Goal: Task Accomplishment & Management: Use online tool/utility

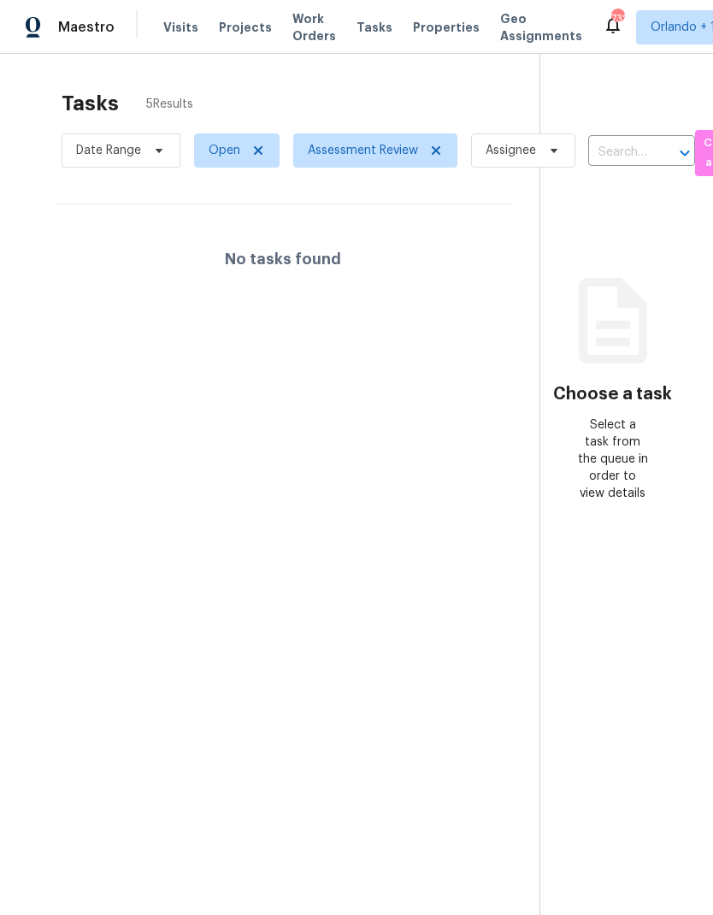
click at [436, 511] on section "Tasks 5 Results Date Range Open Assessment Review Assignee ​ Create a Task No t…" at bounding box center [283, 525] width 512 height 888
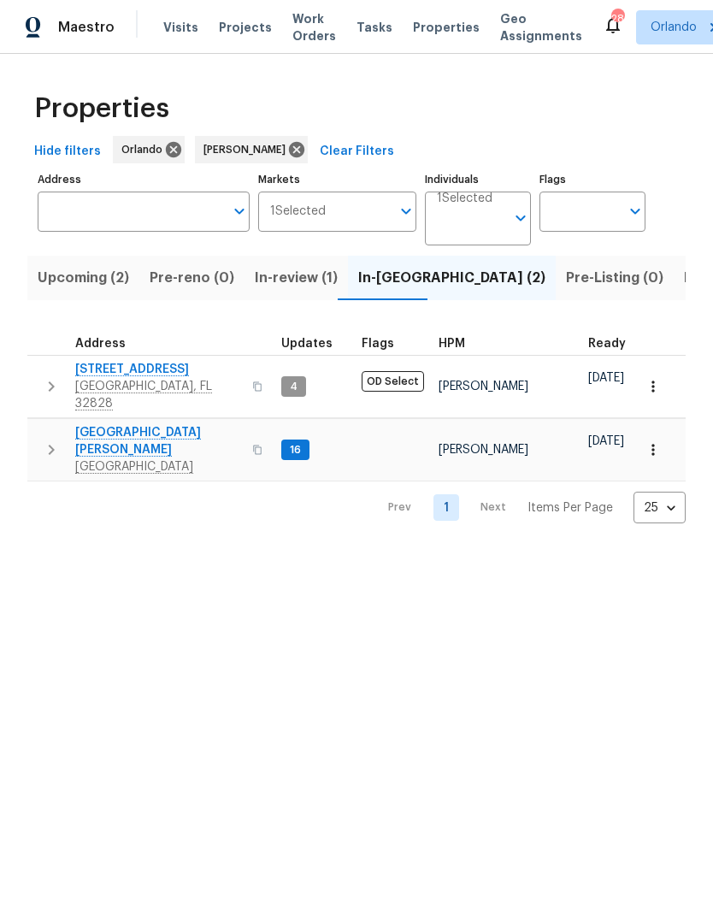
click at [684, 283] on span "Listed (8)" at bounding box center [716, 278] width 65 height 24
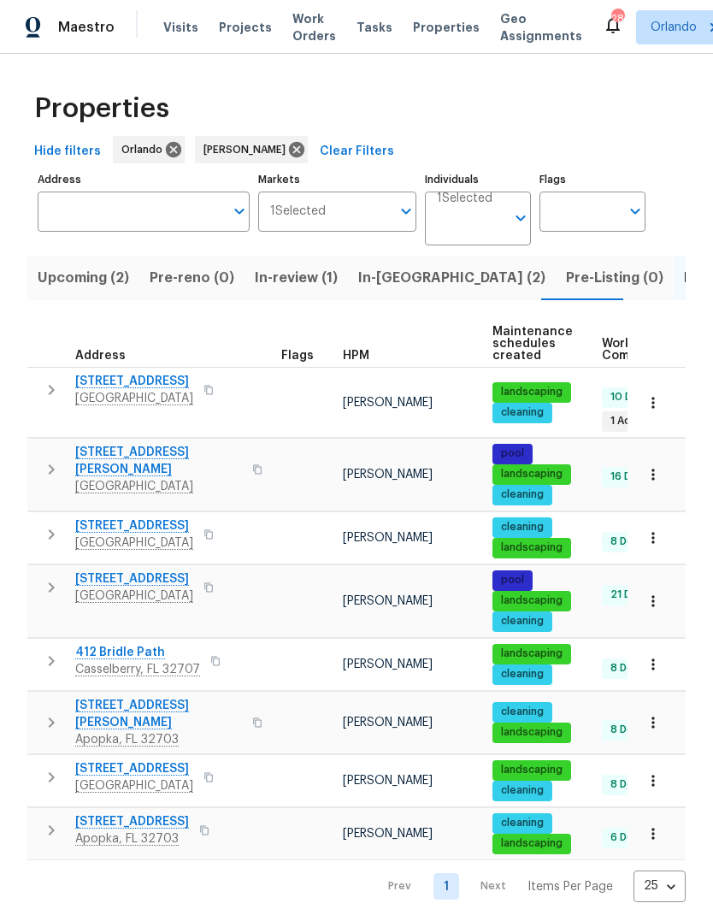
click at [168, 570] on span "10472 Eastpark Lake Dr" at bounding box center [134, 578] width 118 height 17
click at [159, 760] on span "8994 Fort Jefferson Blvd" at bounding box center [134, 768] width 118 height 17
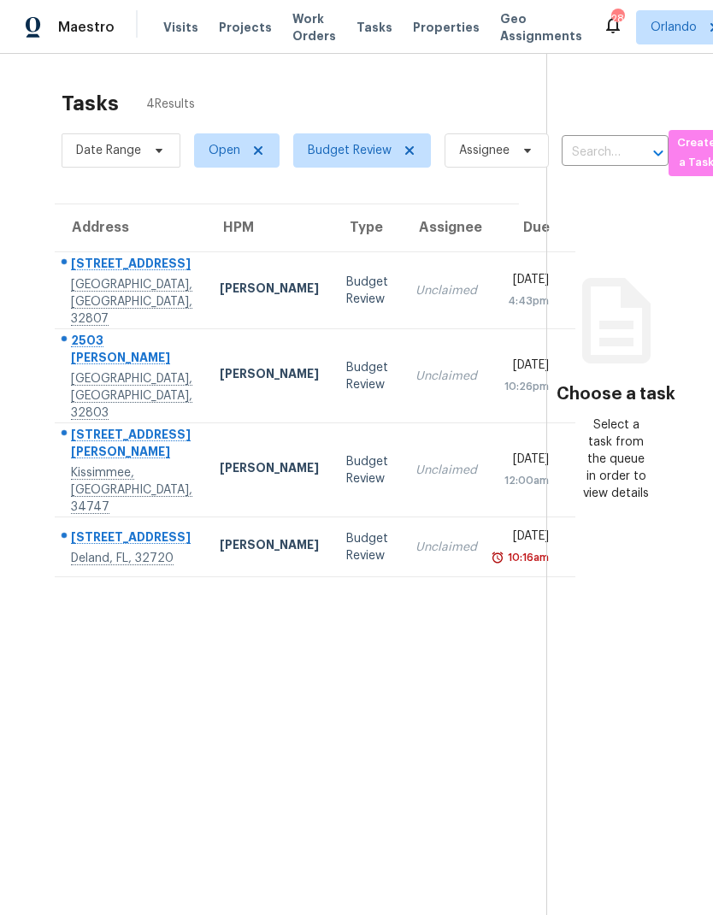
click at [220, 295] on div "[PERSON_NAME]" at bounding box center [269, 290] width 99 height 21
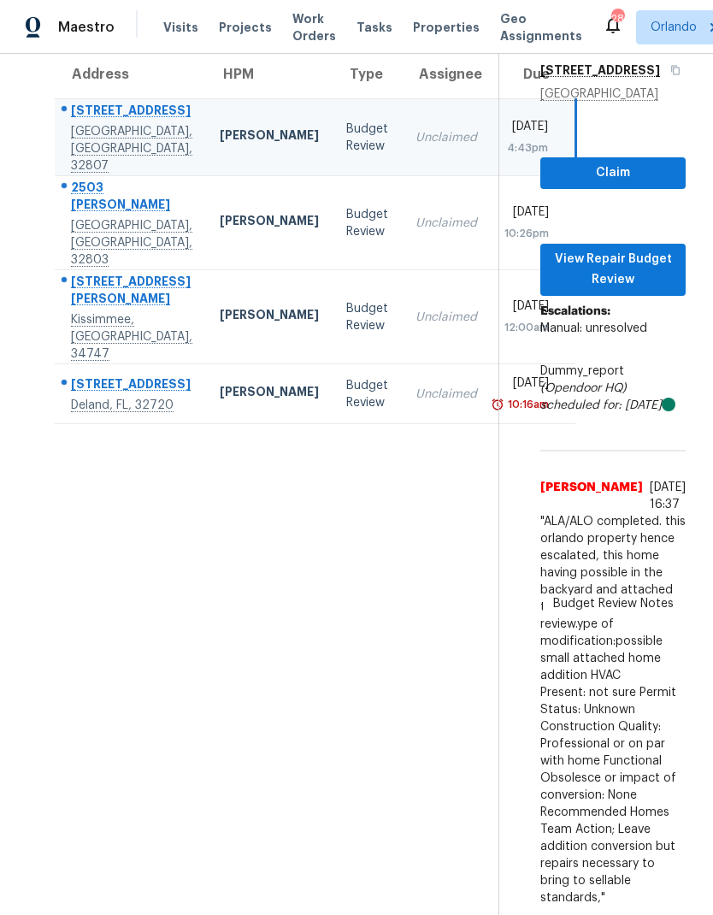
scroll to position [238, 0]
click at [346, 206] on div "Budget Review" at bounding box center [367, 223] width 42 height 34
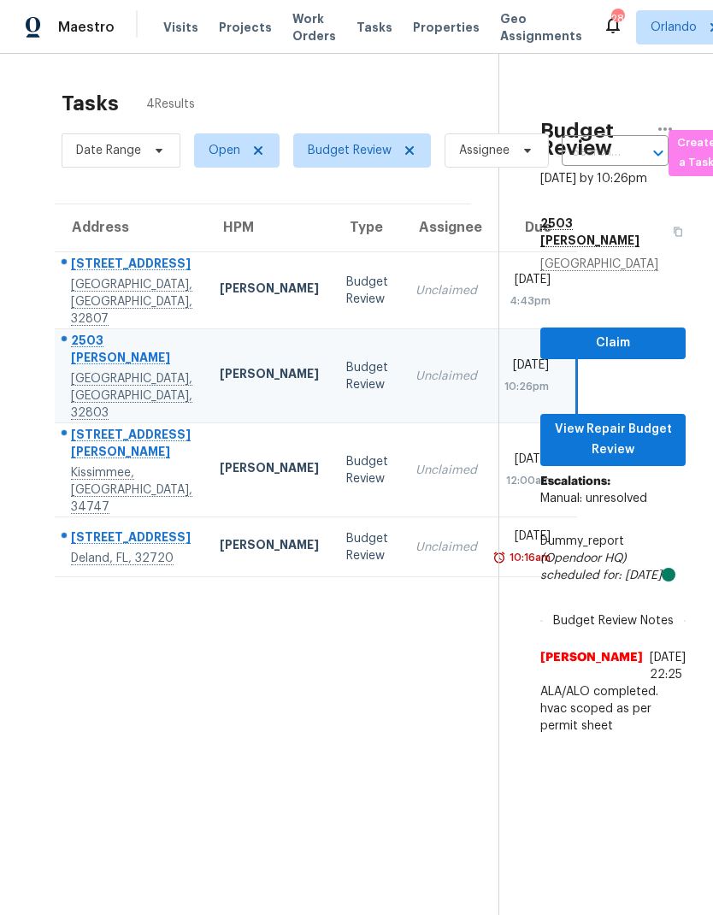
scroll to position [0, 0]
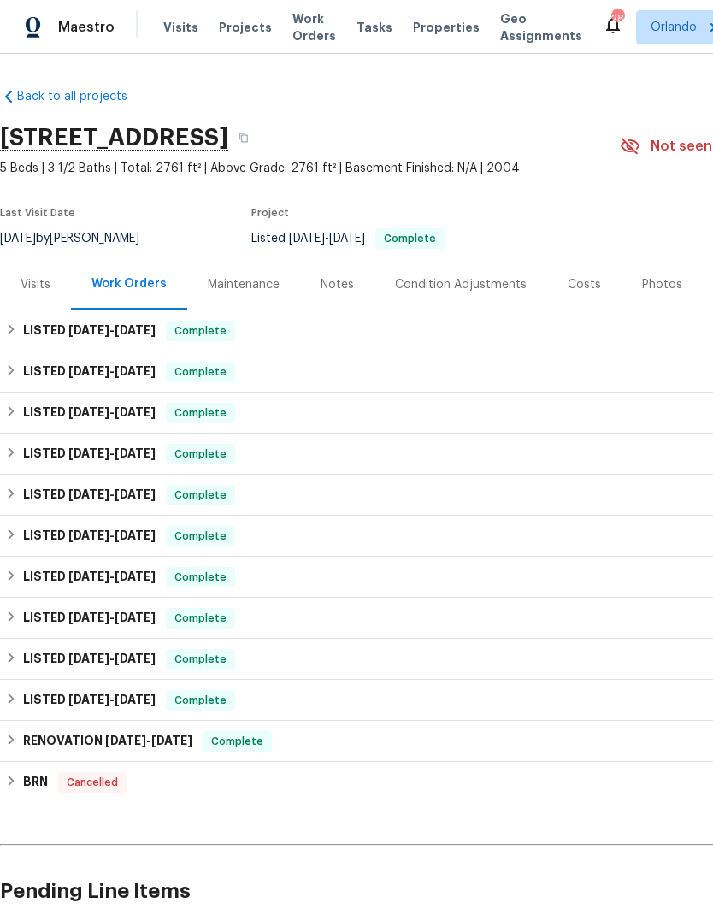
click at [37, 293] on div "Visits" at bounding box center [35, 284] width 71 height 50
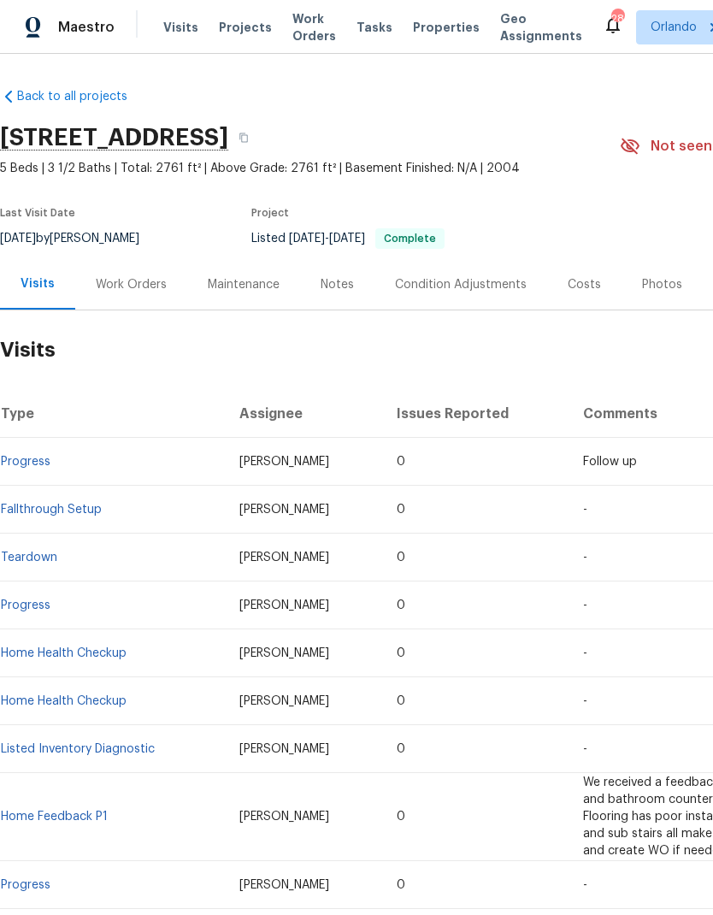
click at [83, 511] on link "Fallthrough Setup" at bounding box center [51, 510] width 101 height 12
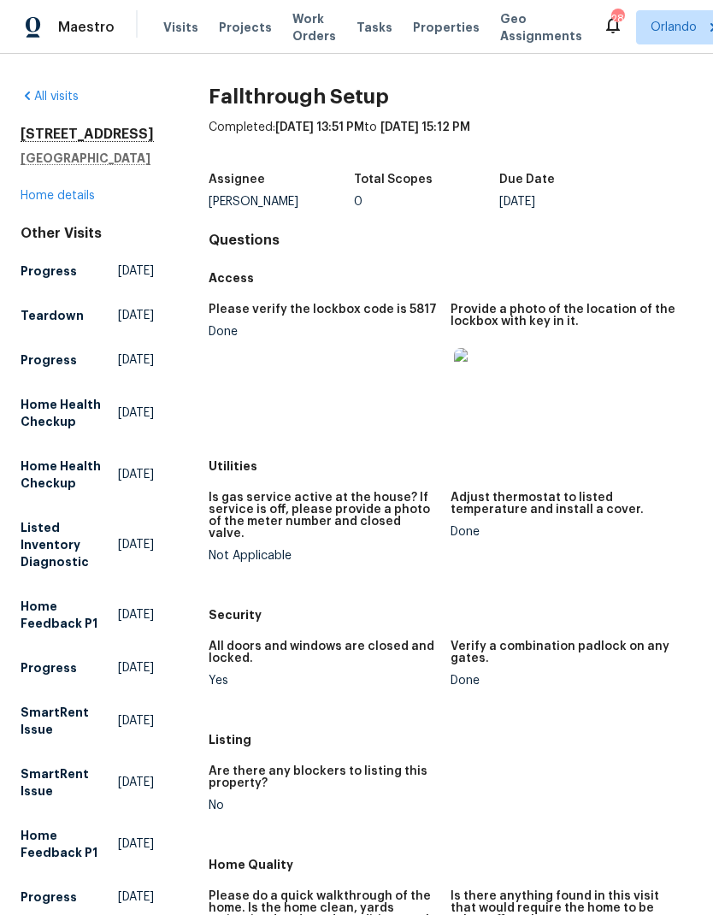
click at [78, 190] on link "Home details" at bounding box center [58, 196] width 74 height 12
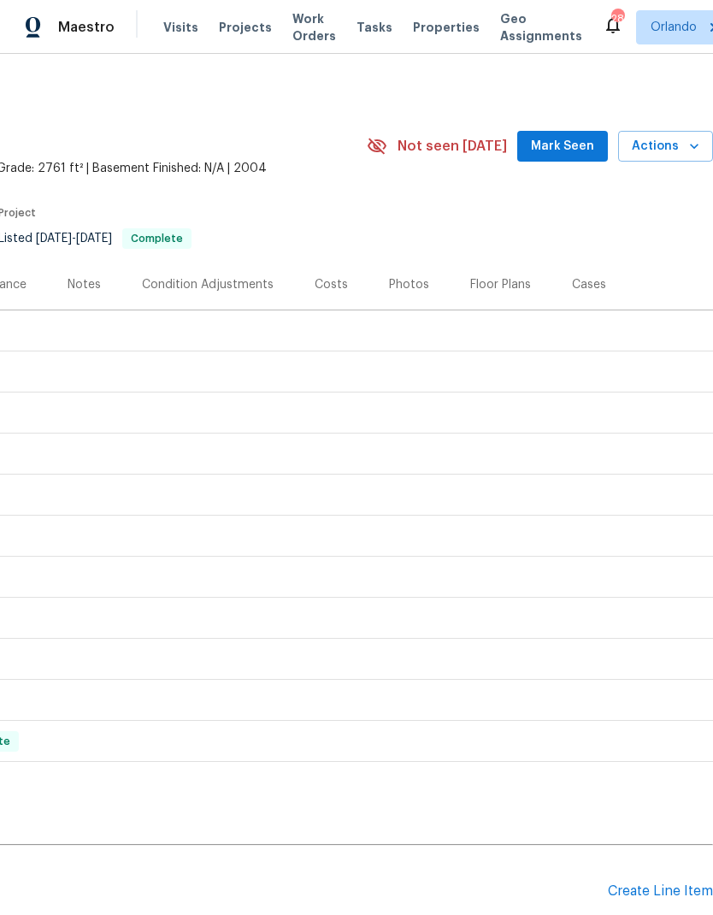
scroll to position [0, 253]
click at [680, 145] on span "Actions" at bounding box center [666, 146] width 68 height 21
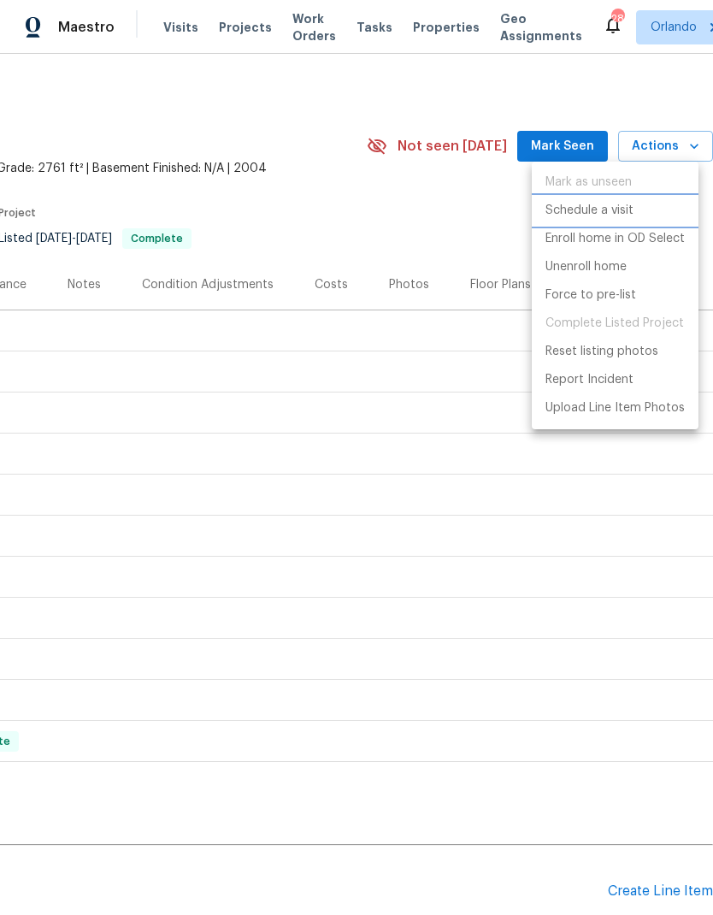
click at [629, 210] on p "Schedule a visit" at bounding box center [590, 211] width 88 height 18
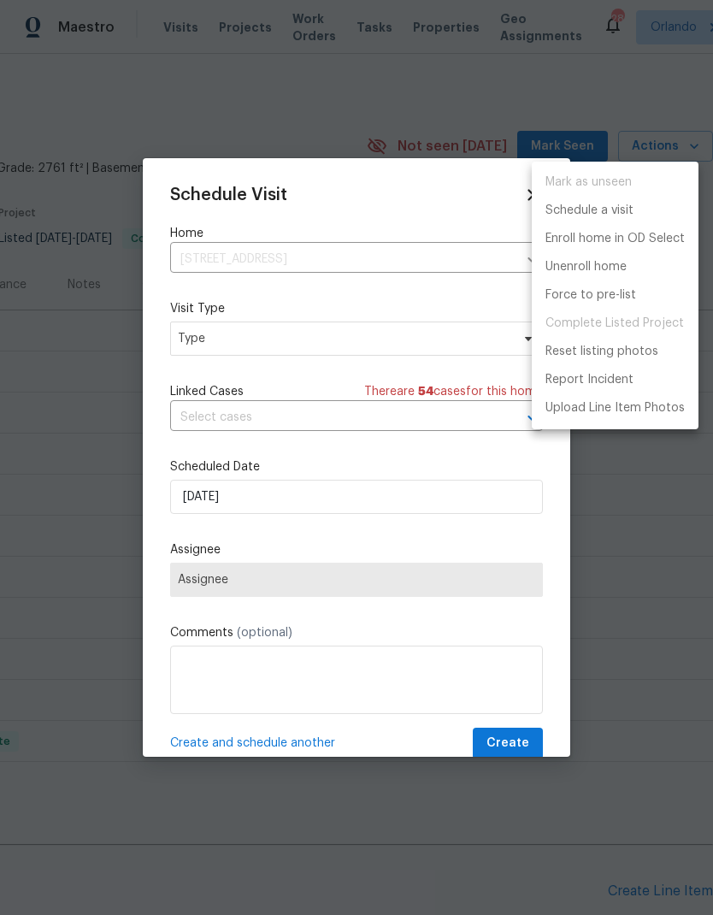
click at [449, 342] on div at bounding box center [356, 457] width 713 height 915
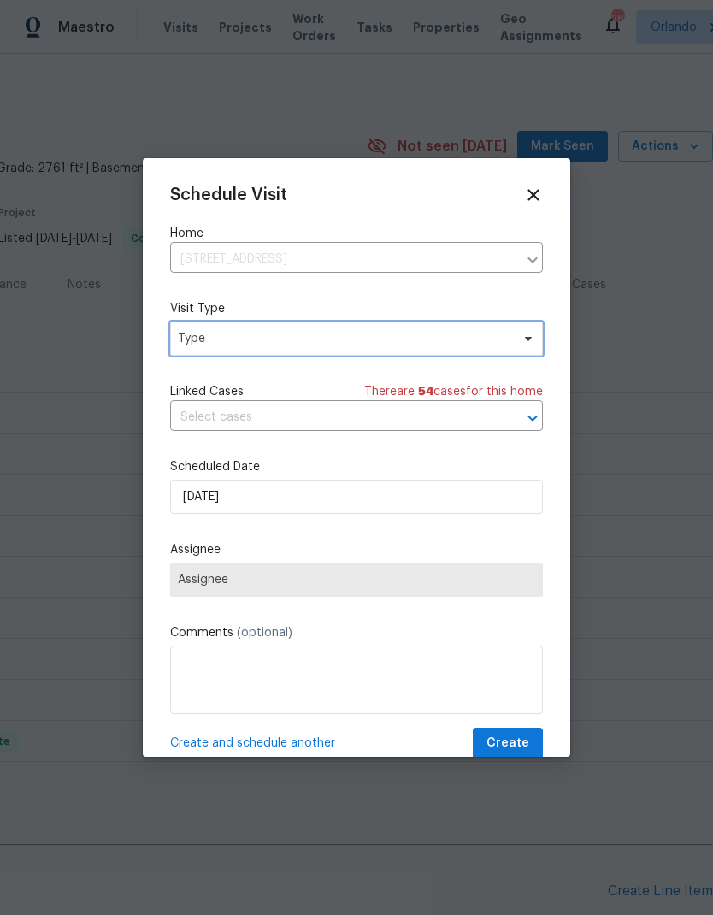
click at [440, 344] on span "Type" at bounding box center [344, 338] width 333 height 17
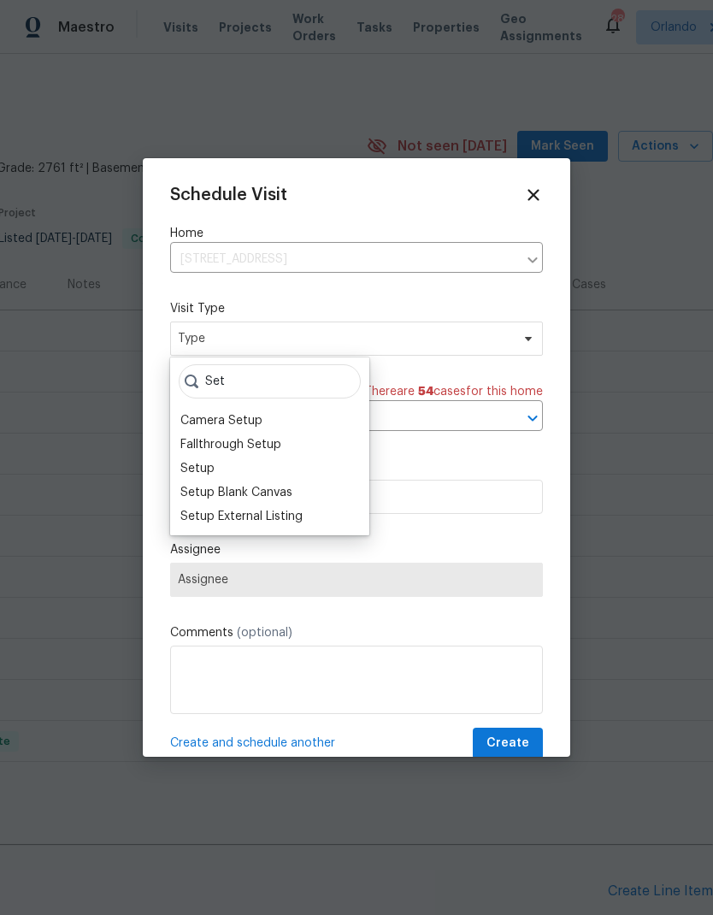
type input "Set"
click at [276, 445] on div "Fallthrough Setup" at bounding box center [230, 444] width 101 height 17
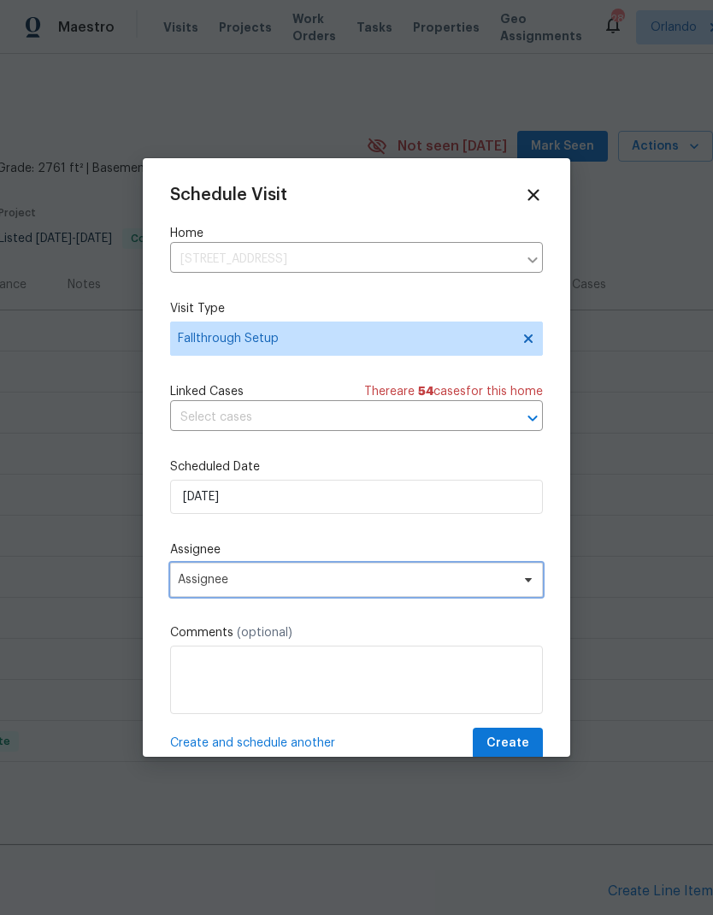
click at [449, 587] on span "Assignee" at bounding box center [345, 580] width 335 height 14
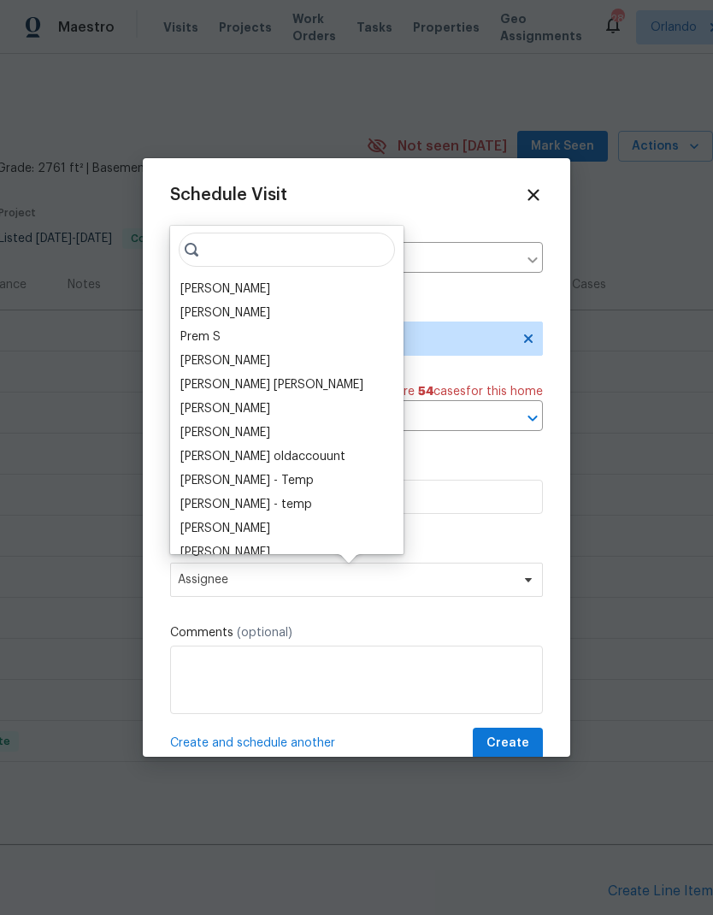
click at [240, 288] on div "[PERSON_NAME]" at bounding box center [225, 289] width 90 height 17
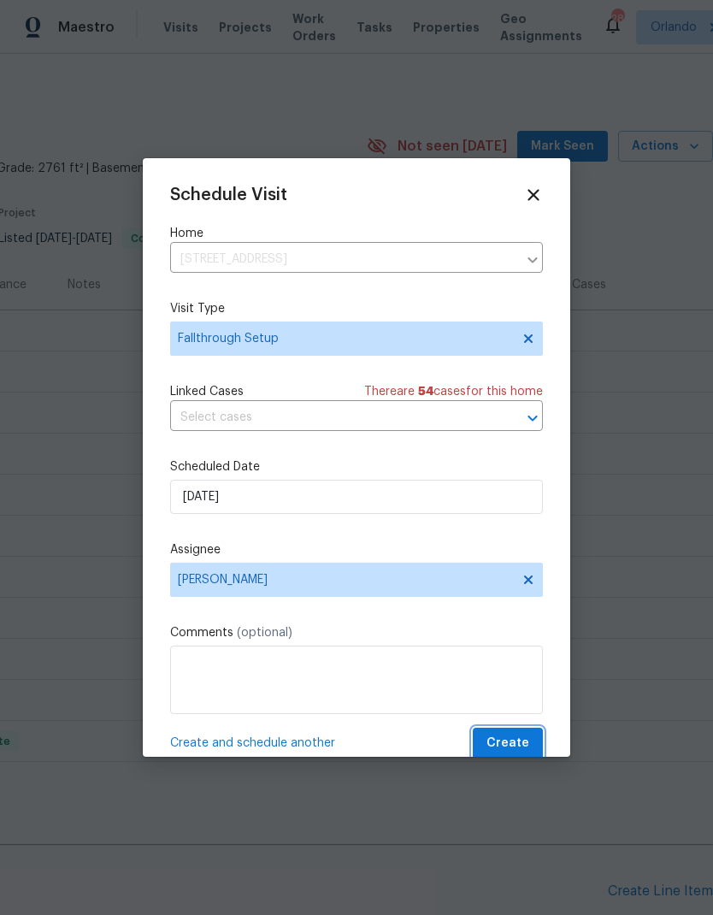
click at [519, 739] on span "Create" at bounding box center [508, 743] width 43 height 21
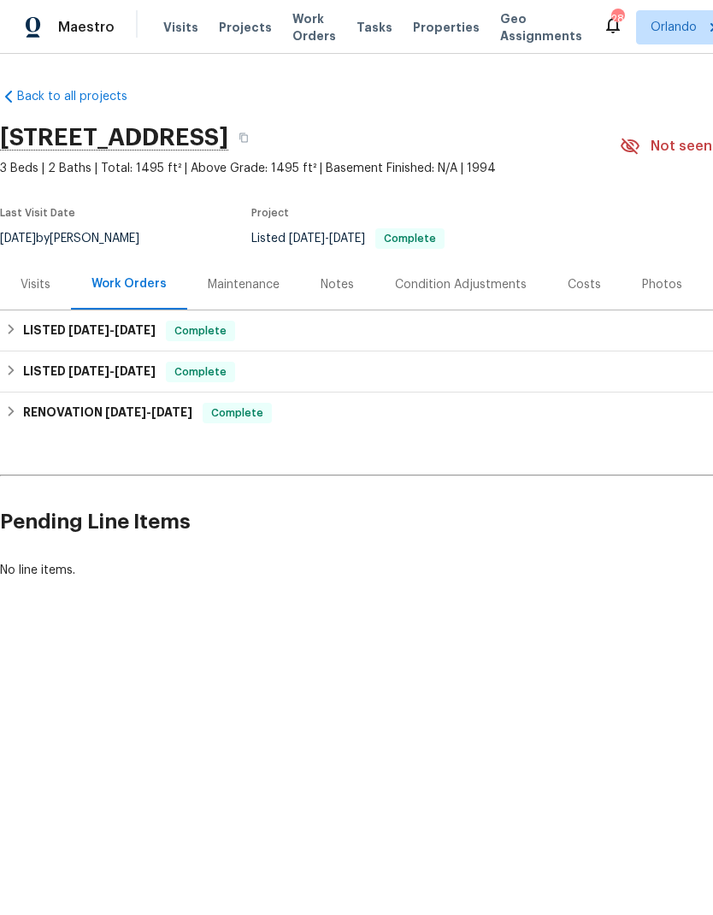
click at [42, 281] on div "Visits" at bounding box center [36, 284] width 30 height 17
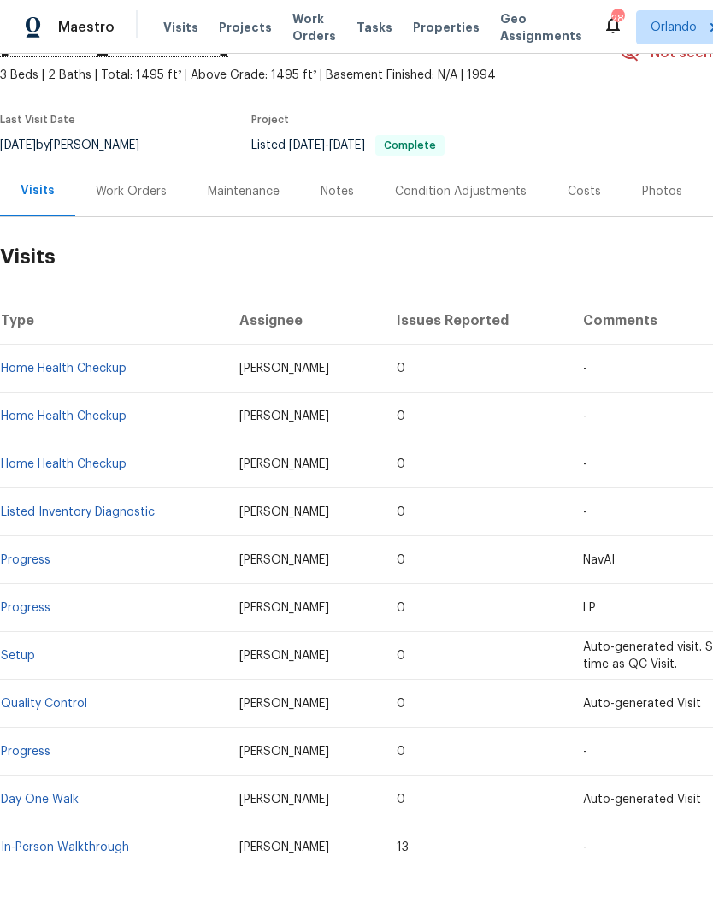
scroll to position [93, 0]
click at [21, 650] on link "Setup" at bounding box center [18, 656] width 34 height 12
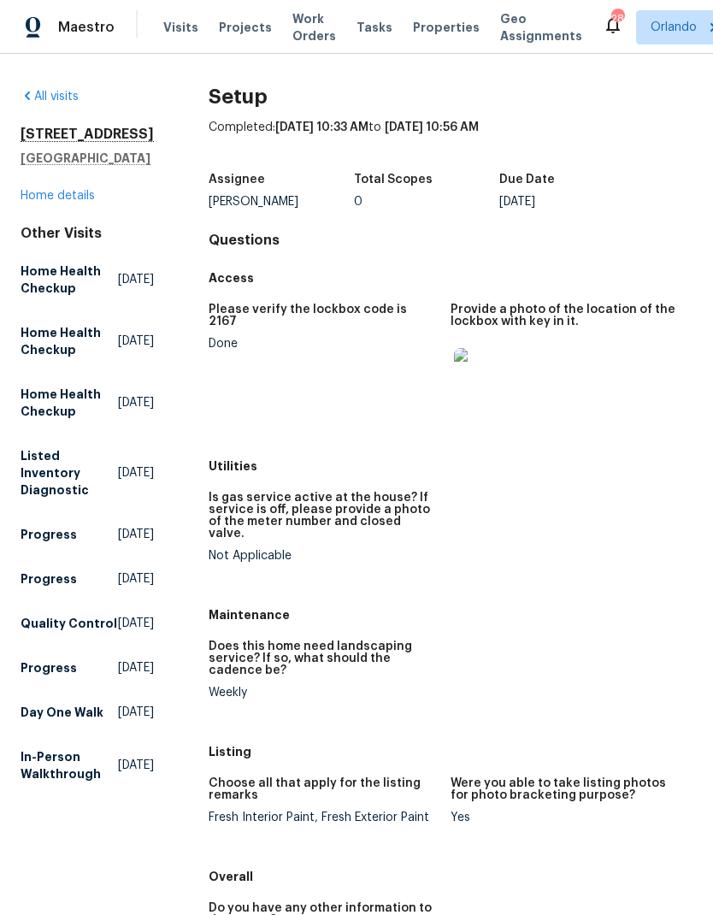
click at [485, 384] on img at bounding box center [481, 375] width 55 height 55
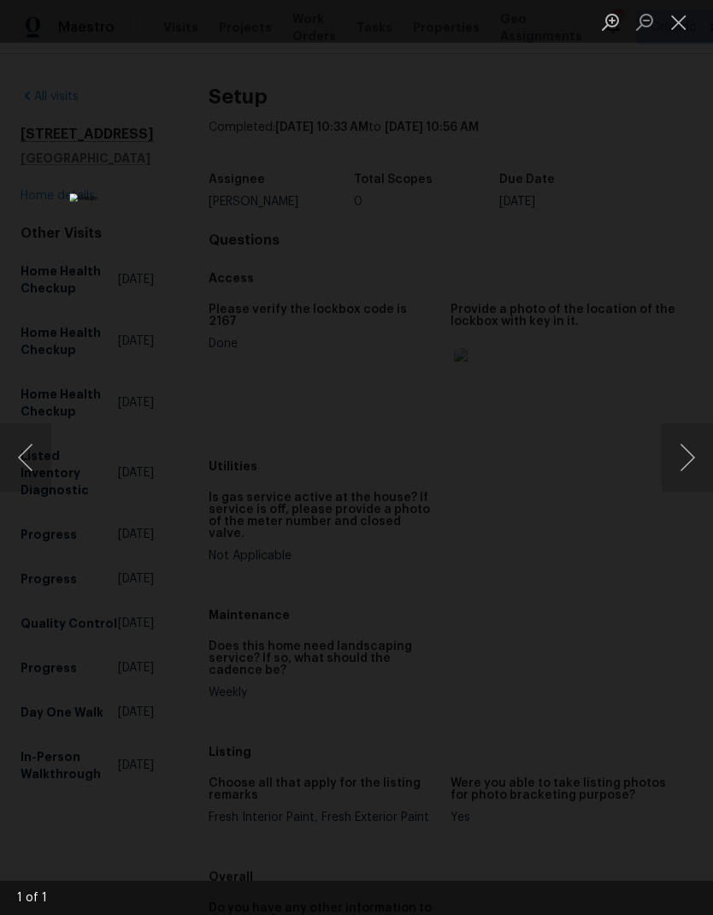
click at [659, 280] on div "Lightbox" at bounding box center [356, 457] width 713 height 915
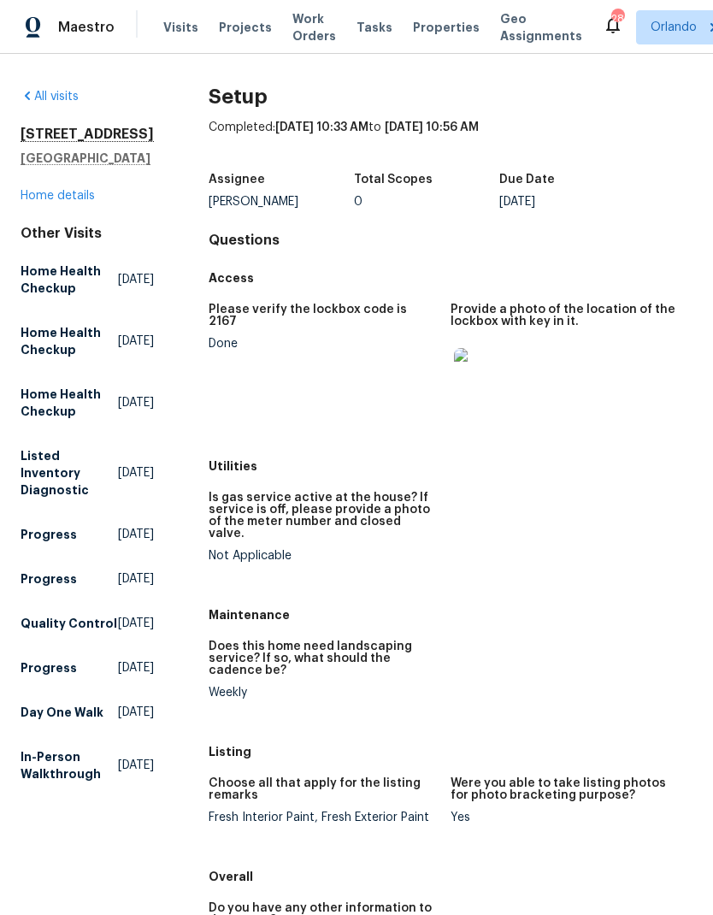
click at [484, 376] on img at bounding box center [481, 375] width 55 height 55
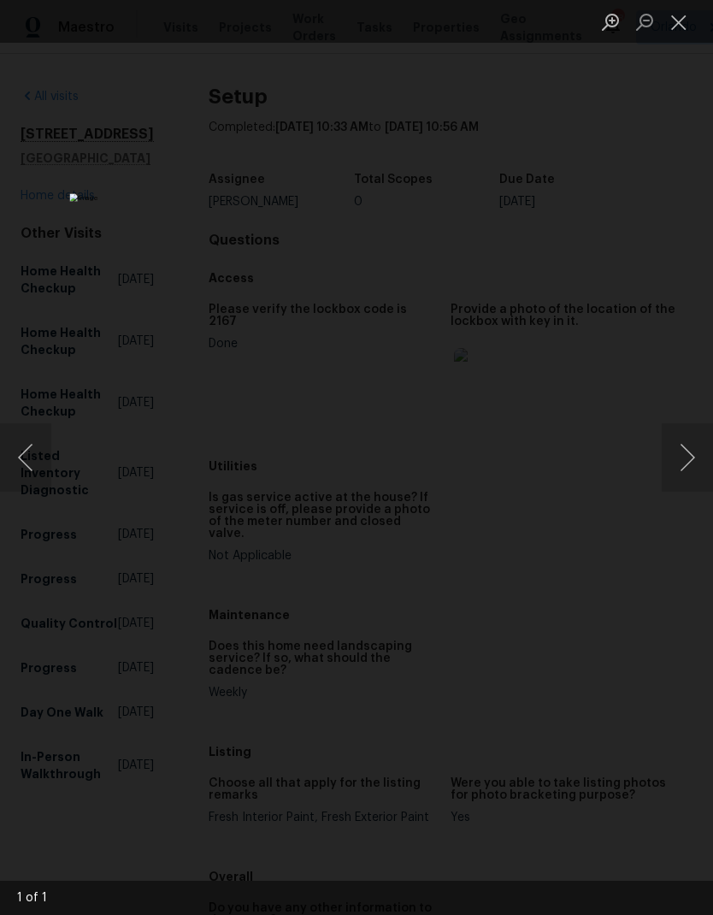
click at [680, 313] on div "Lightbox" at bounding box center [356, 457] width 713 height 915
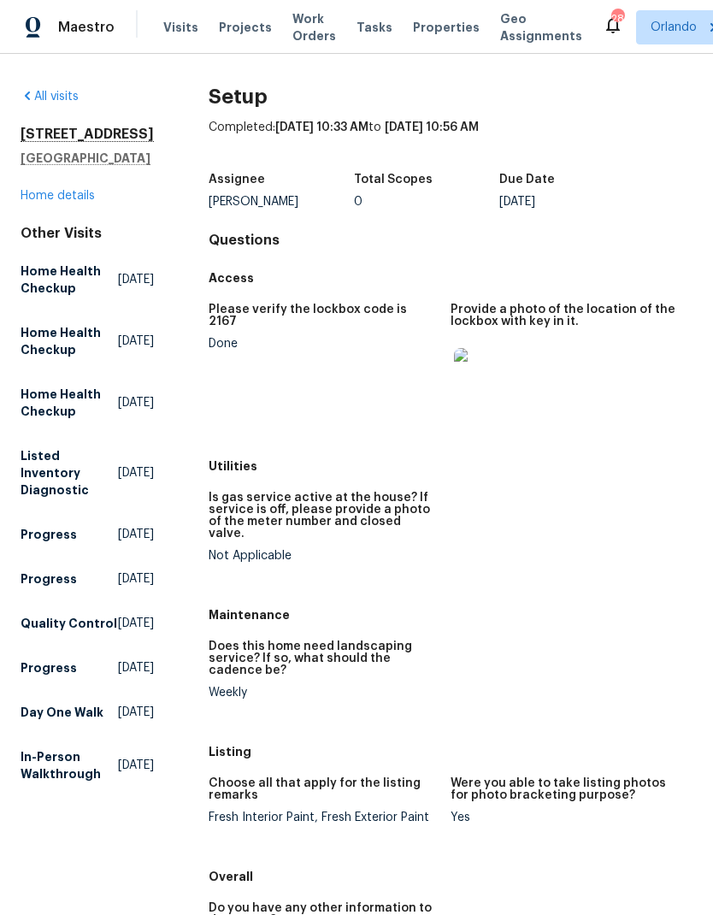
click at [80, 202] on link "Home details" at bounding box center [58, 196] width 74 height 12
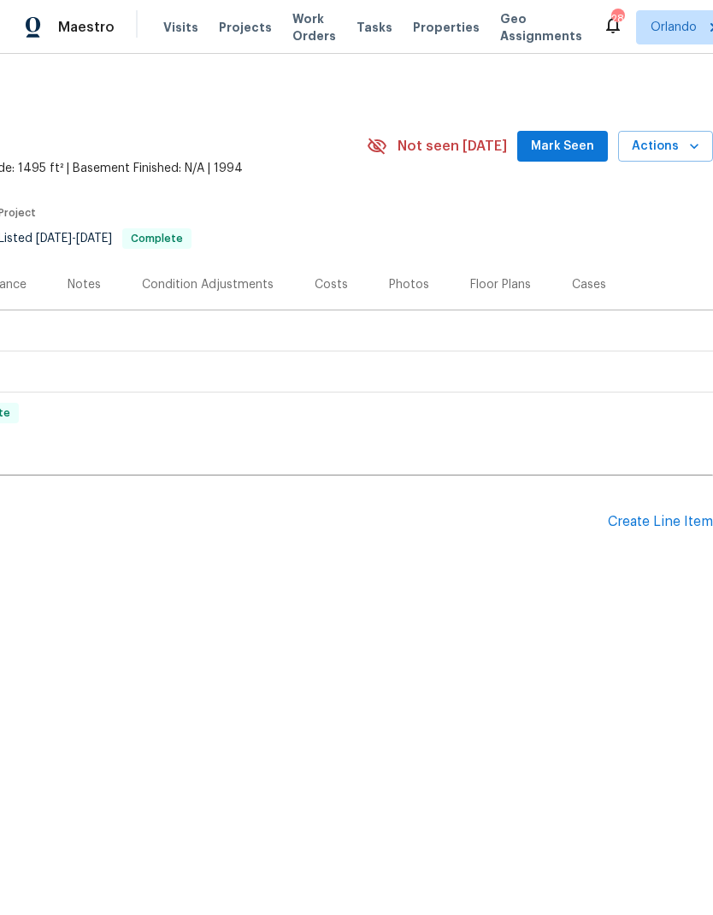
scroll to position [0, 253]
click at [686, 145] on icon "button" at bounding box center [694, 146] width 17 height 17
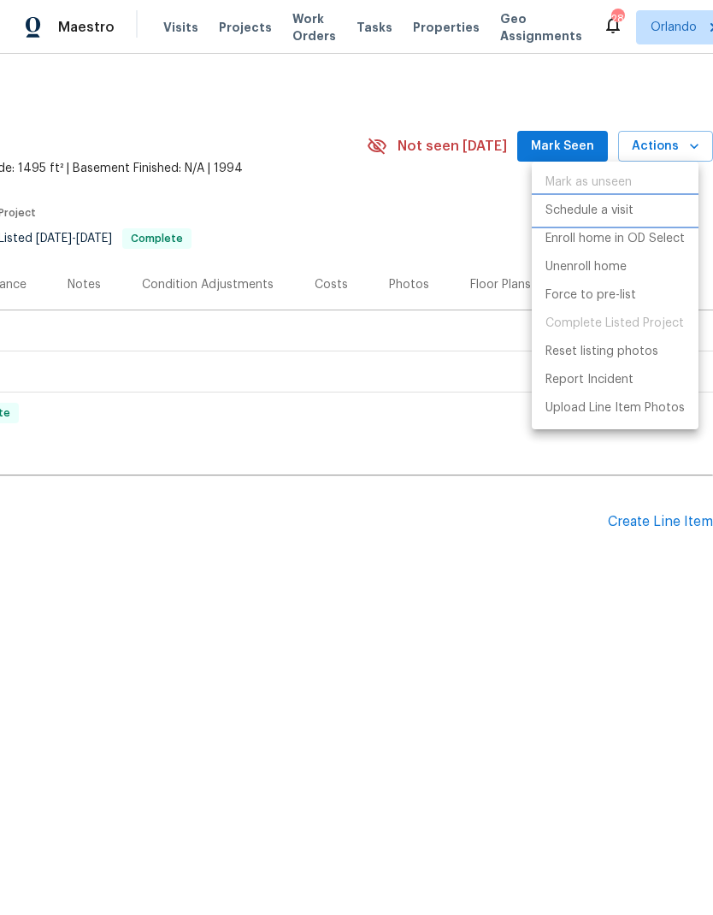
click at [625, 201] on li "Schedule a visit" at bounding box center [615, 211] width 167 height 28
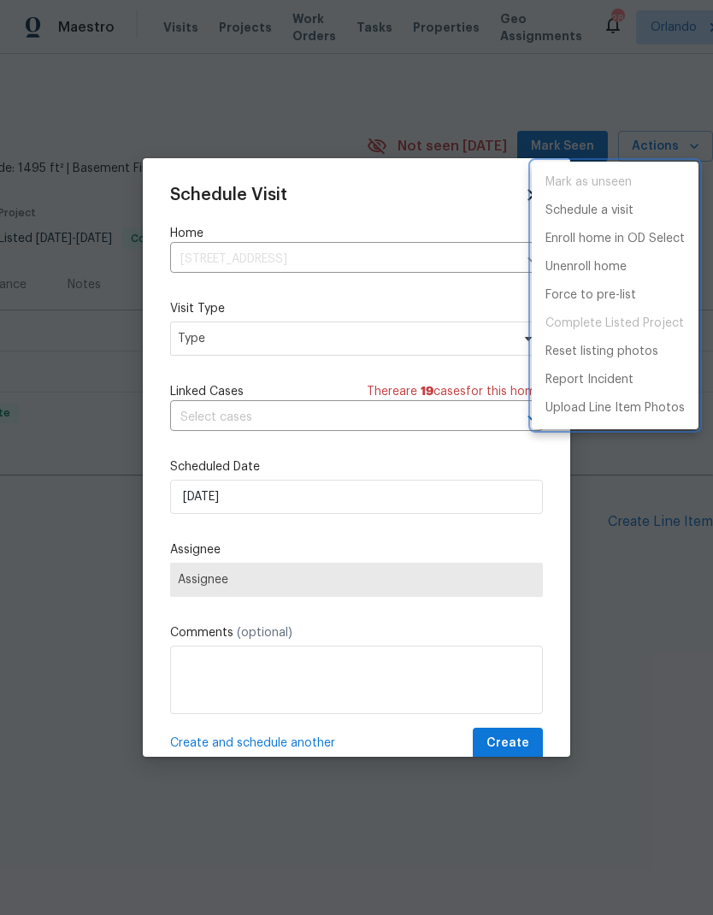
click at [450, 332] on div at bounding box center [356, 457] width 713 height 915
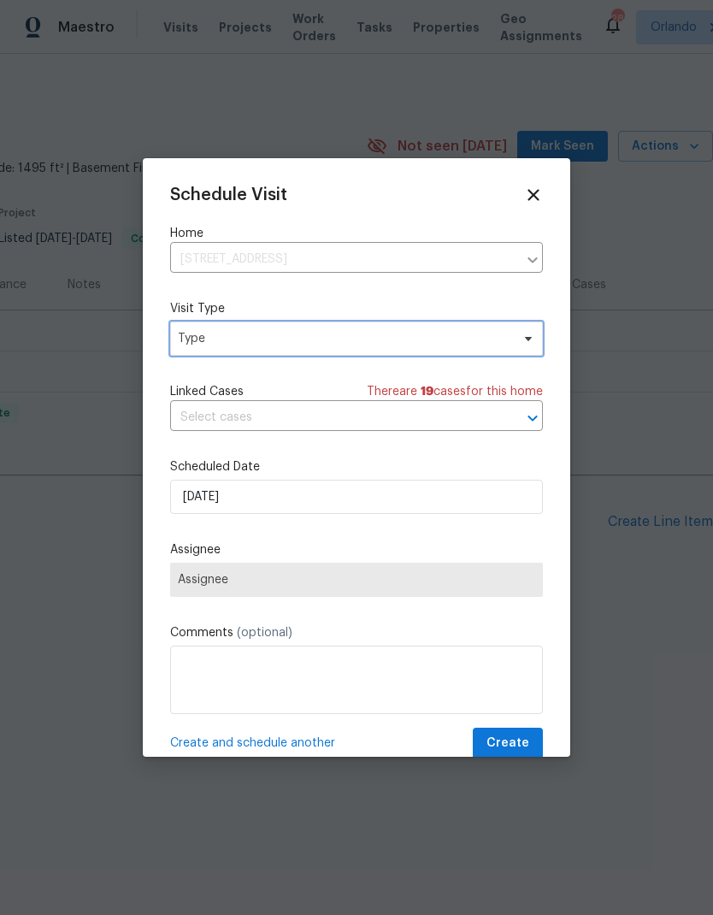
click at [428, 347] on span "Type" at bounding box center [344, 338] width 333 height 17
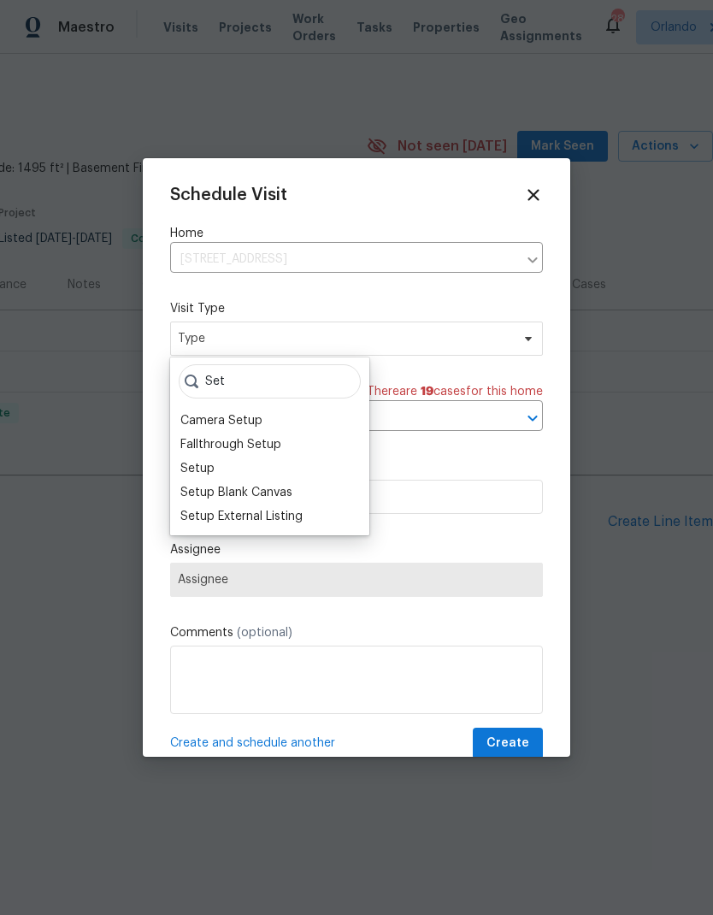
type input "Set"
click at [263, 440] on div "Fallthrough Setup" at bounding box center [230, 444] width 101 height 17
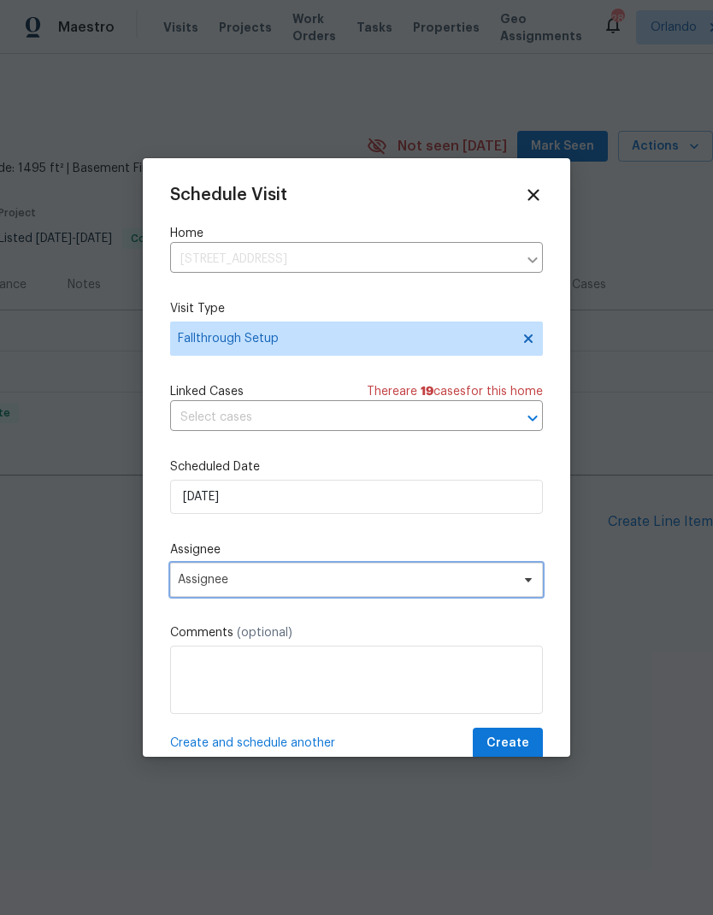
click at [499, 591] on span "Assignee" at bounding box center [356, 580] width 373 height 34
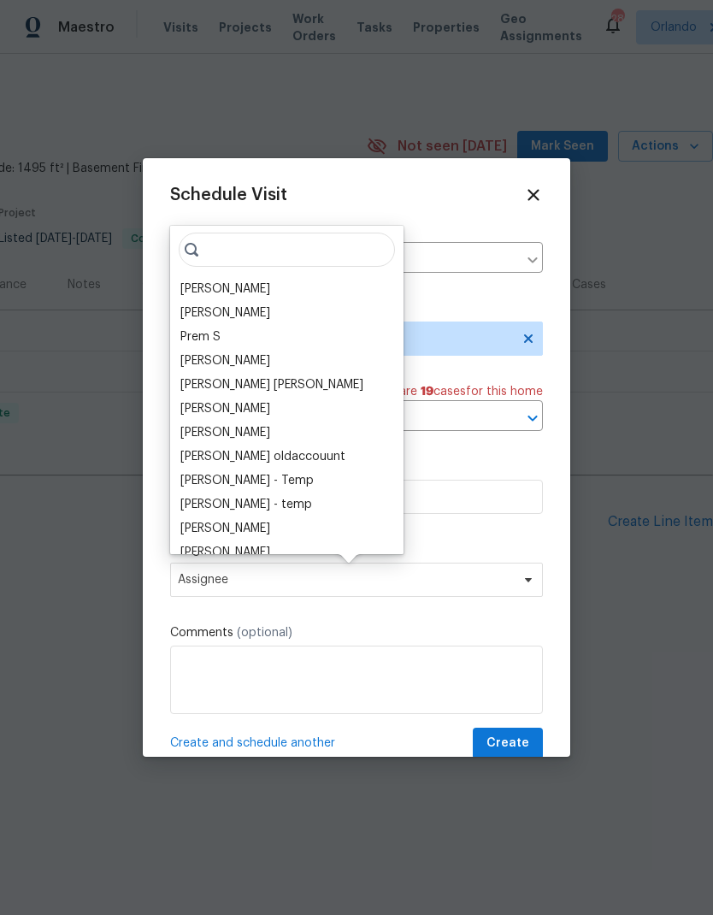
click at [238, 290] on div "[PERSON_NAME]" at bounding box center [225, 289] width 90 height 17
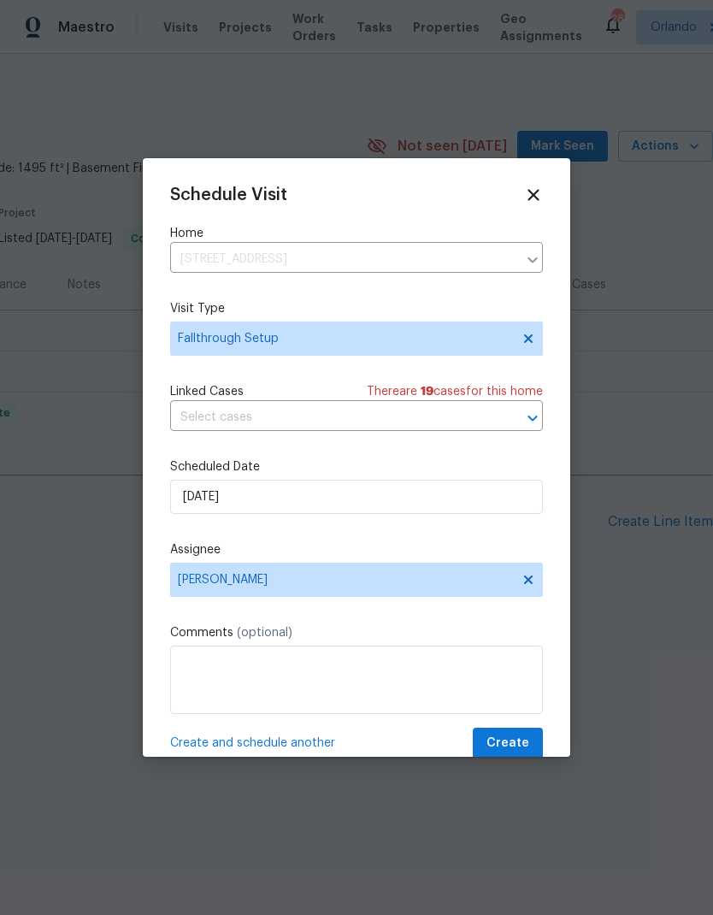
click at [521, 743] on span "Create" at bounding box center [508, 743] width 43 height 21
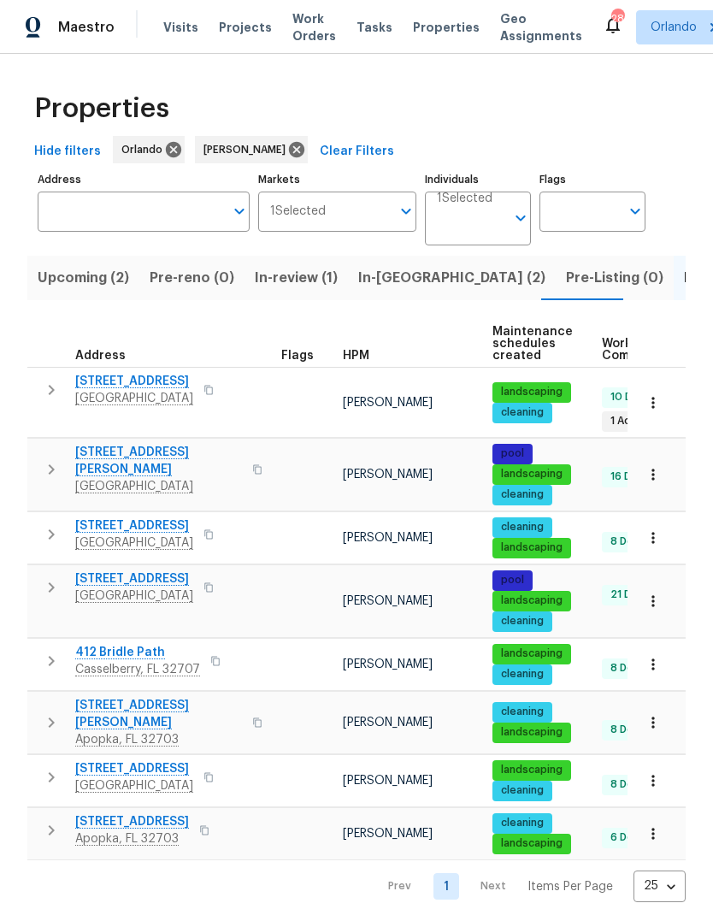
click at [103, 275] on span "Upcoming (2)" at bounding box center [84, 278] width 92 height 24
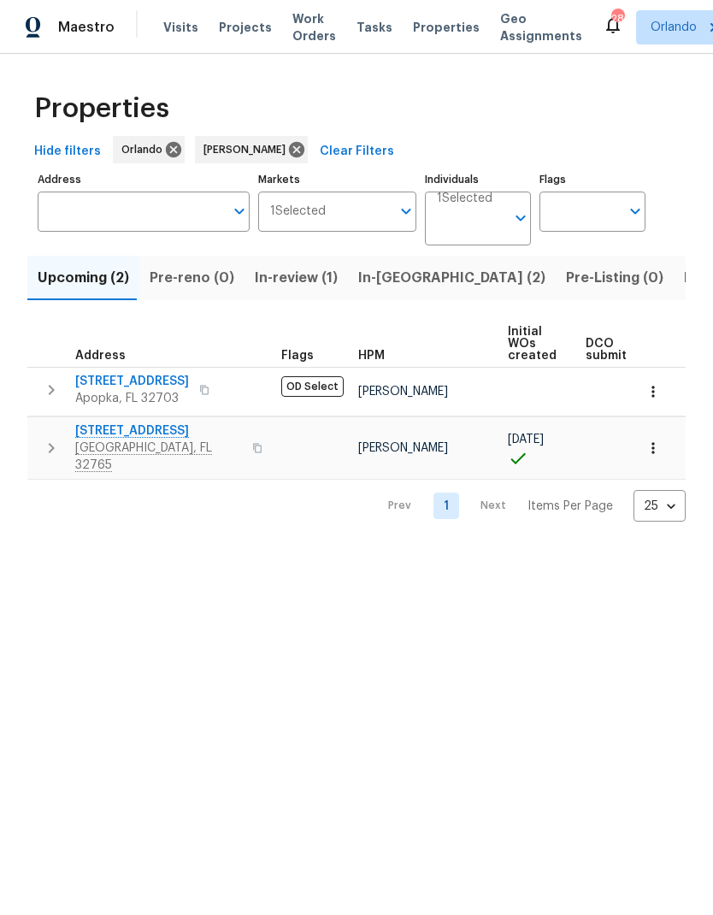
click at [407, 282] on span "In-reno (2)" at bounding box center [451, 278] width 187 height 24
